Goal: Task Accomplishment & Management: Complete application form

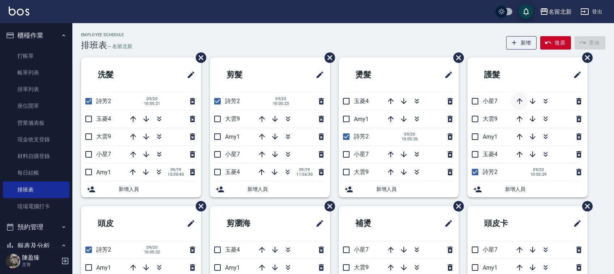
scroll to position [48, 0]
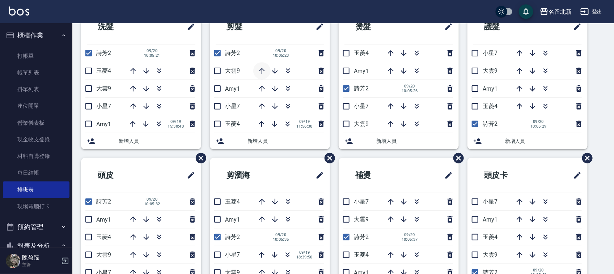
click at [261, 71] on icon "button" at bounding box center [262, 71] width 9 height 9
click at [133, 68] on icon "button" at bounding box center [133, 71] width 9 height 9
click at [131, 69] on icon "button" at bounding box center [133, 71] width 6 height 6
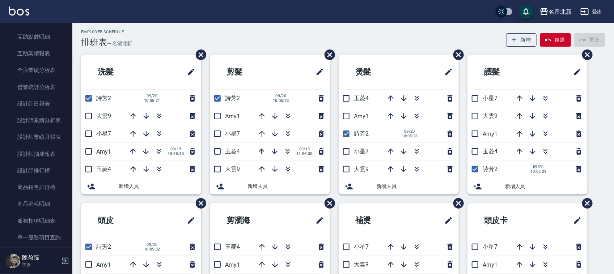
scroll to position [407, 0]
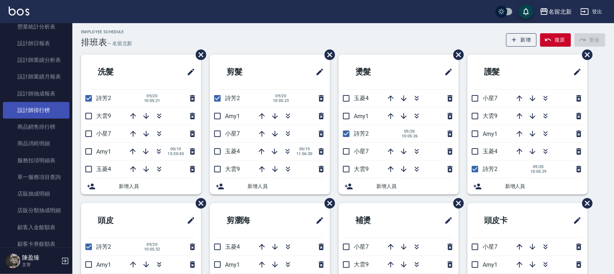
click at [41, 106] on link "設計師排行榜" at bounding box center [36, 110] width 67 height 17
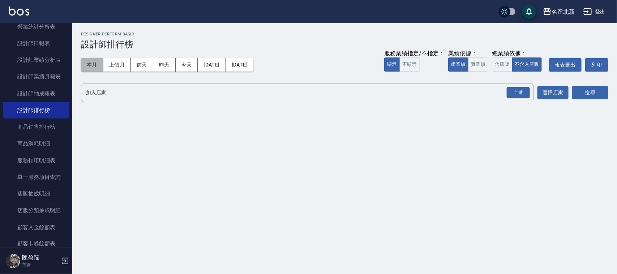
click at [90, 68] on button "本月" at bounding box center [92, 64] width 22 height 13
click at [509, 96] on div "全選" at bounding box center [518, 92] width 23 height 11
click at [581, 97] on button "搜尋" at bounding box center [591, 92] width 36 height 13
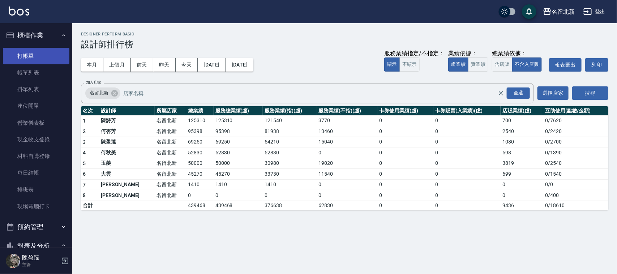
click at [37, 49] on link "打帳單" at bounding box center [36, 56] width 67 height 17
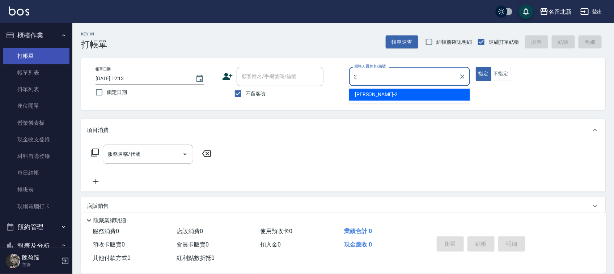
type input "[PERSON_NAME]-2"
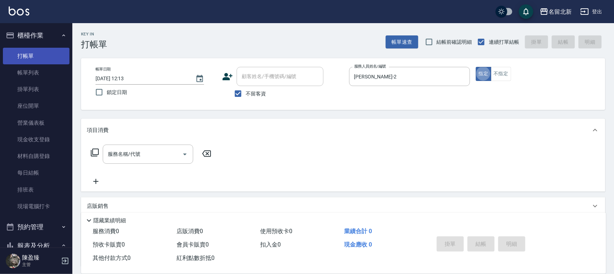
type button "true"
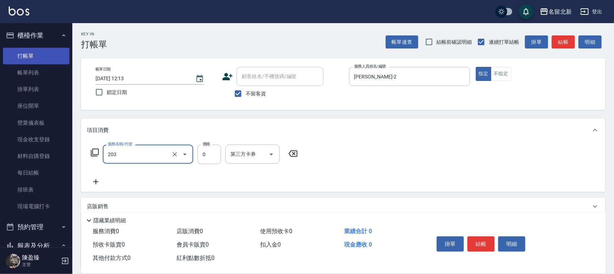
type input "使用洗髮卡(203)"
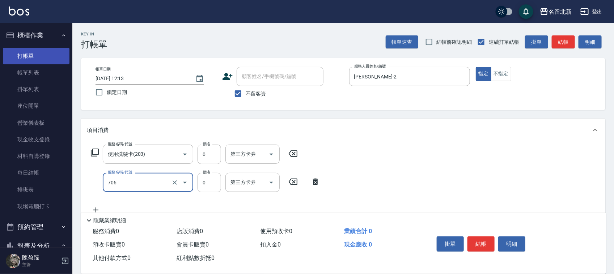
type input "互助60(706)"
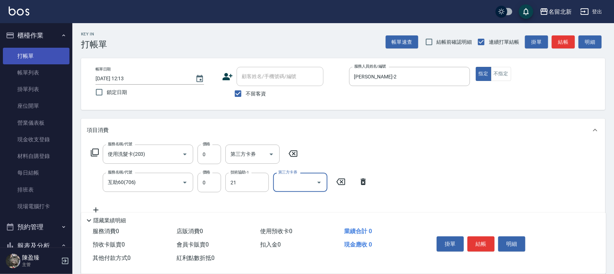
type input "[PERSON_NAME]-21"
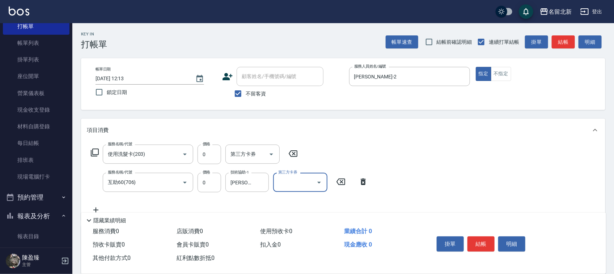
scroll to position [45, 0]
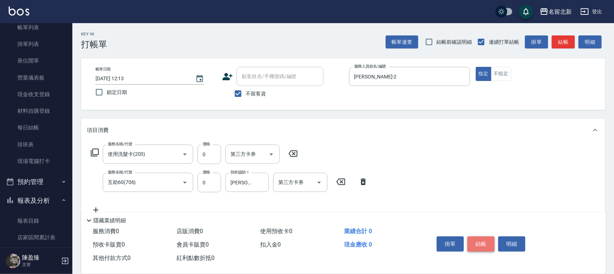
click at [473, 238] on button "結帳" at bounding box center [480, 244] width 27 height 15
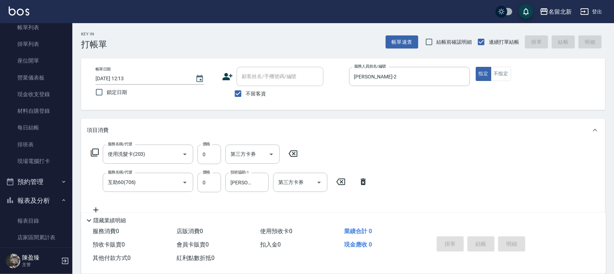
type input "[DATE] 12:14"
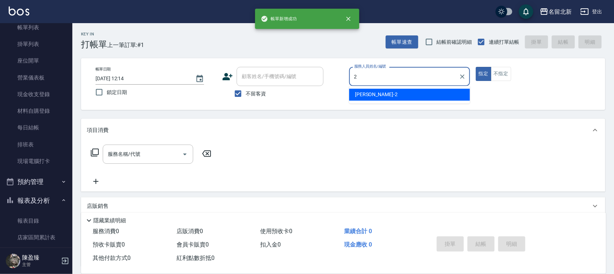
type input "[PERSON_NAME]-2"
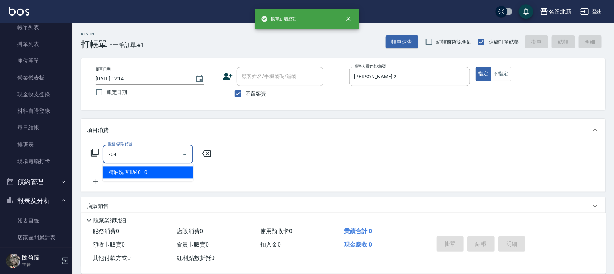
type input "精油洗.互助40(704)"
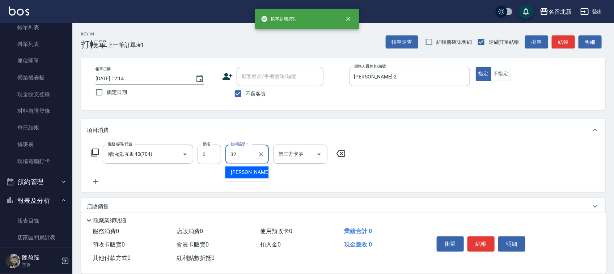
type input "品萱-32"
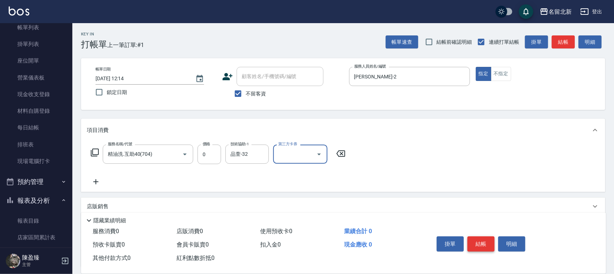
click at [473, 239] on button "結帳" at bounding box center [480, 244] width 27 height 15
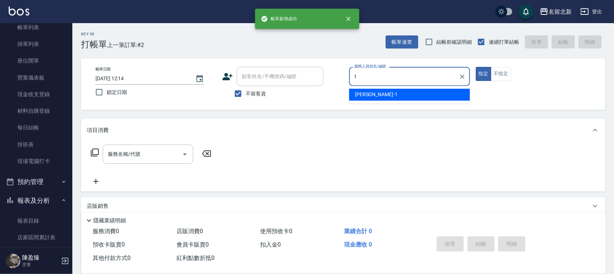
type input "[PERSON_NAME]-1"
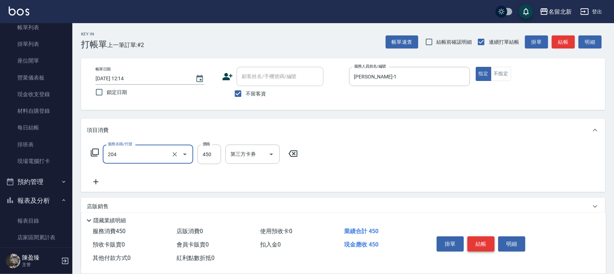
type input "髮質調理洗髮(204)"
type input "400"
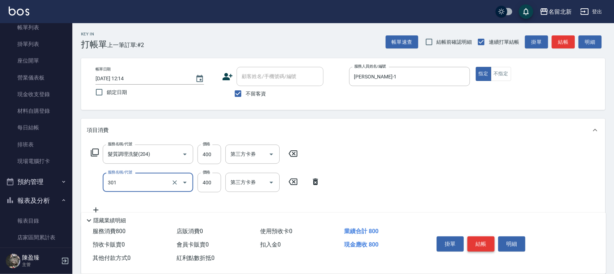
type input "造型剪髮(301)"
type input "350"
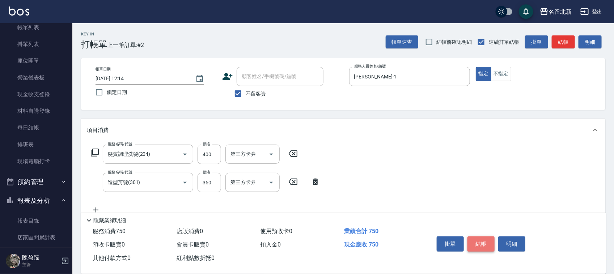
click at [473, 238] on button "結帳" at bounding box center [480, 244] width 27 height 15
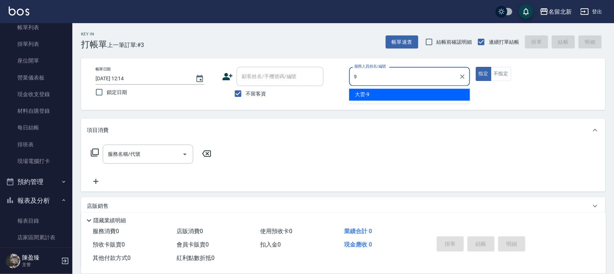
type input "大雲-9"
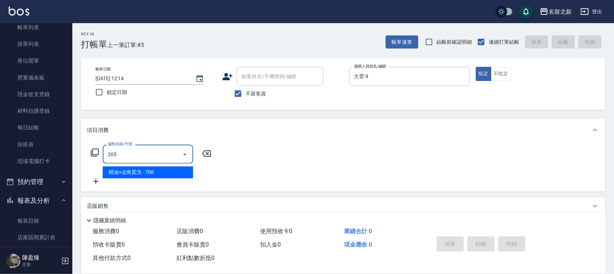
type input "精油+去角質洗(205)"
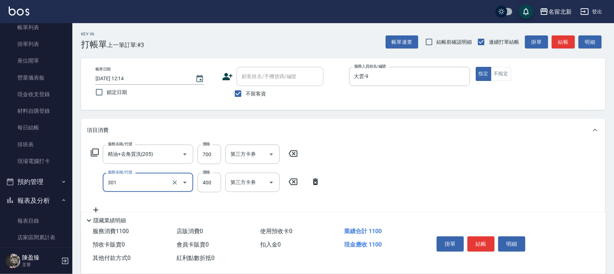
type input "造型剪髮(301)"
type input "380"
click at [474, 237] on button "結帳" at bounding box center [480, 244] width 27 height 15
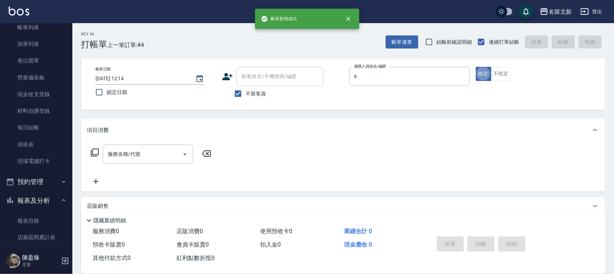
type input "大雲-9"
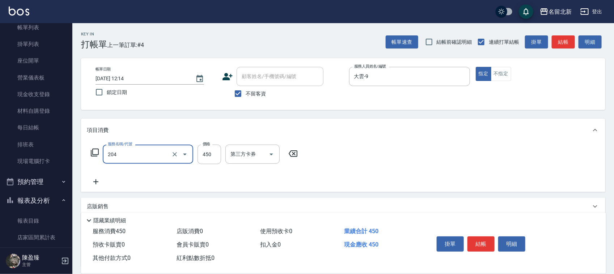
type input "髮質調理洗髮(204)"
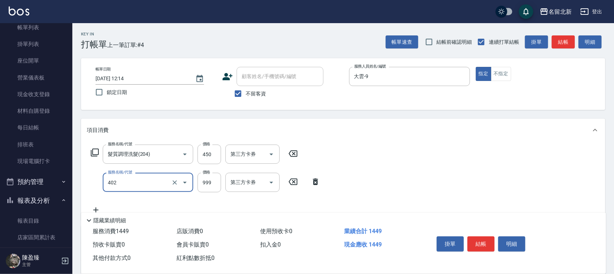
type input "活菌酵素-燙(402)"
type input "990"
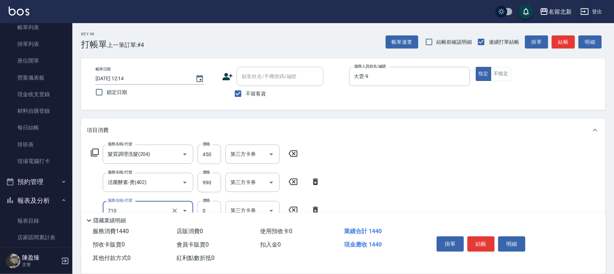
type input "互助100(710)"
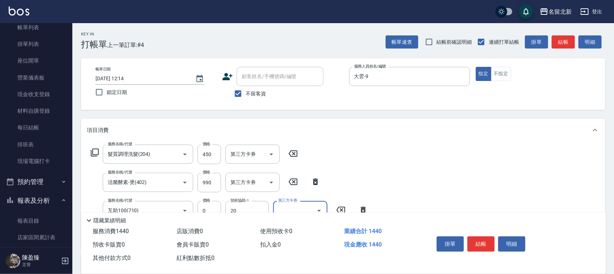
type input "UNA-20"
click at [474, 237] on button "結帳" at bounding box center [480, 244] width 27 height 15
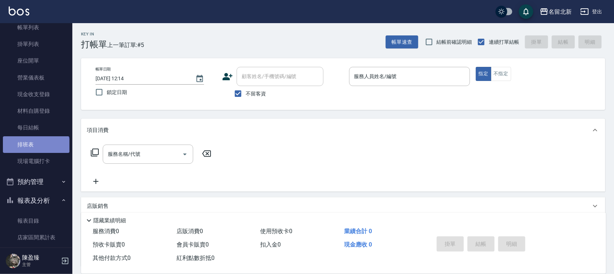
click at [35, 149] on link "排班表" at bounding box center [36, 144] width 67 height 17
